Goal: Navigation & Orientation: Find specific page/section

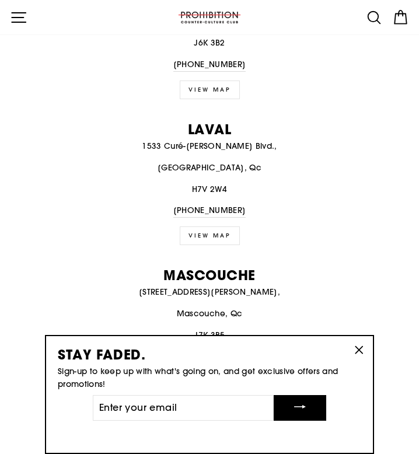
scroll to position [1055, 0]
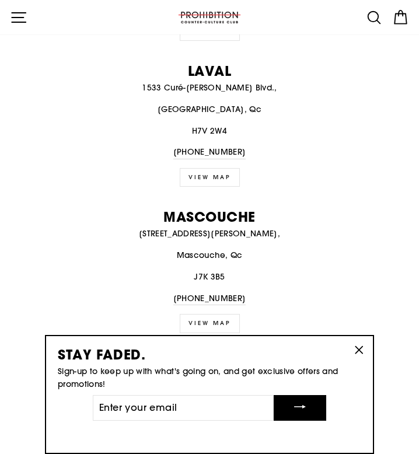
click at [18, 13] on icon "button" at bounding box center [19, 18] width 18 height 18
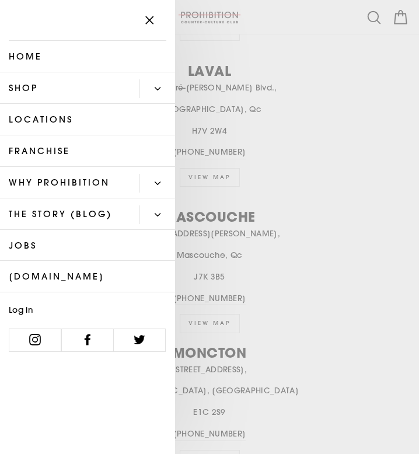
click at [170, 83] on button "Primary" at bounding box center [158, 88] width 36 height 19
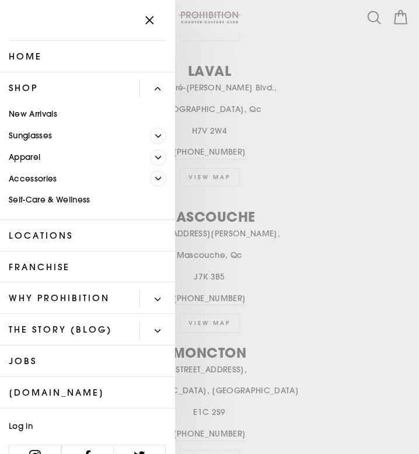
click at [65, 198] on link "Self-Care & Wellness" at bounding box center [87, 201] width 175 height 22
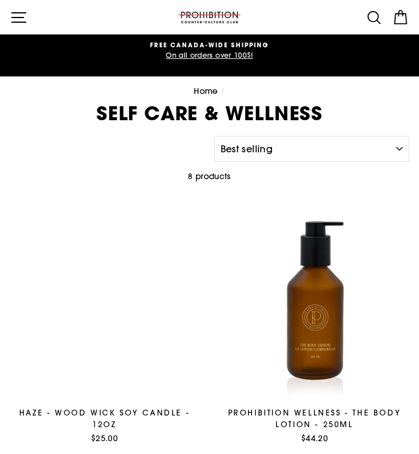
select select "best-selling"
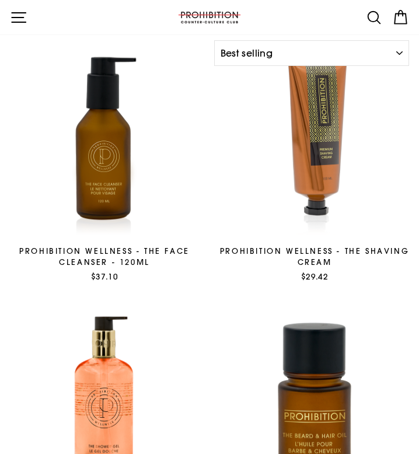
scroll to position [1084, 0]
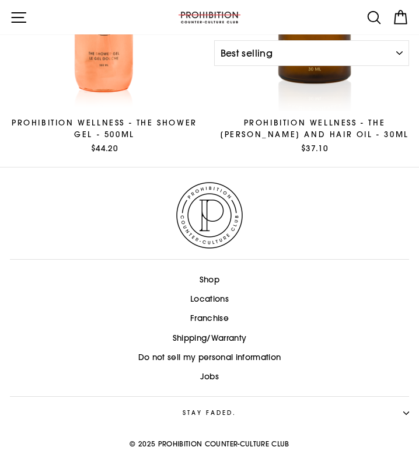
click at [19, 13] on icon "button" at bounding box center [19, 18] width 18 height 18
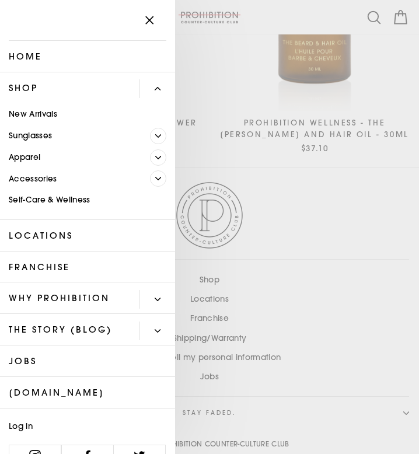
click at [161, 298] on button "Primary" at bounding box center [158, 299] width 36 height 19
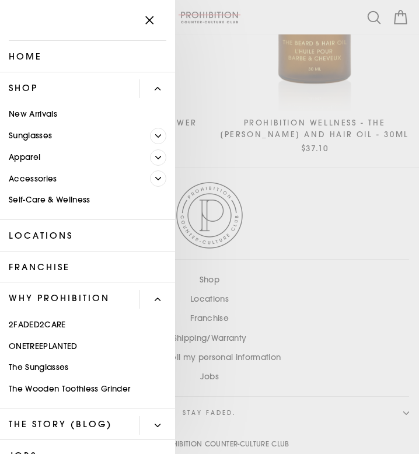
click at [159, 298] on icon "Primary" at bounding box center [158, 300] width 6 height 6
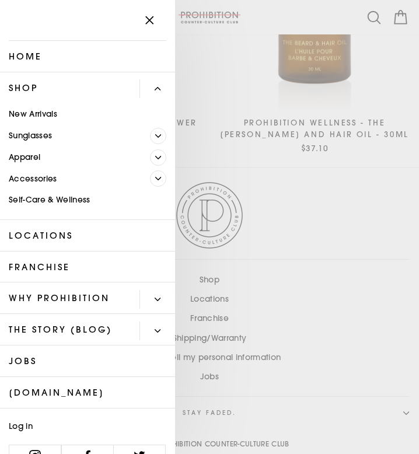
click at [48, 120] on link "New Arrivals" at bounding box center [87, 115] width 175 height 22
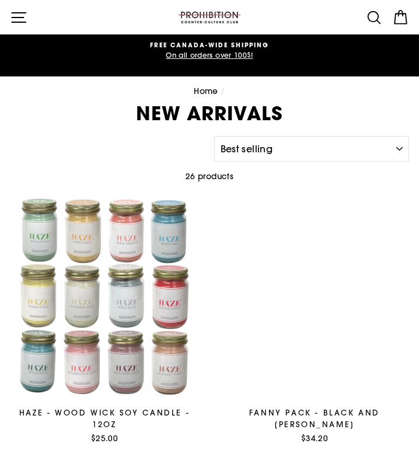
select select "best-selling"
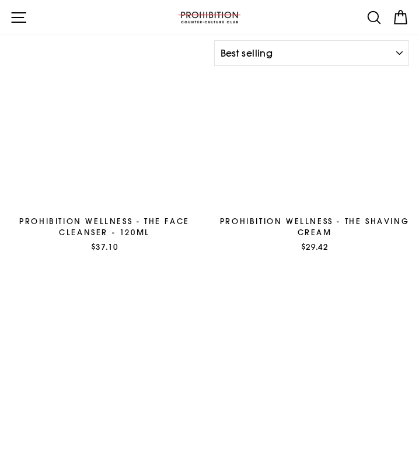
scroll to position [3495, 0]
